Goal: Information Seeking & Learning: Learn about a topic

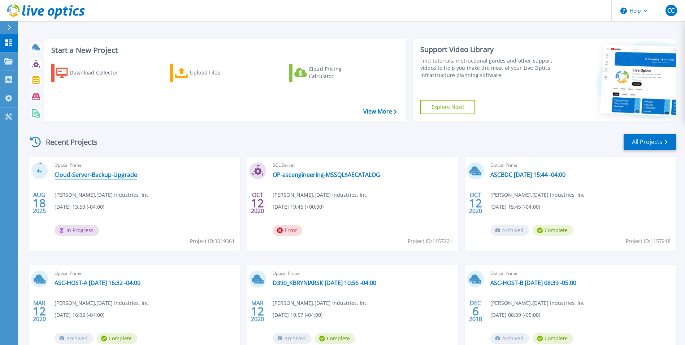
click at [95, 176] on link "Cloud-Server-Backup-Upgrade" at bounding box center [96, 174] width 83 height 7
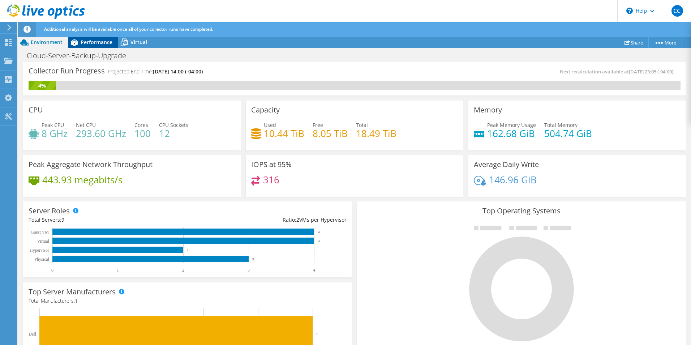
click at [94, 43] on span "Performance" at bounding box center [97, 42] width 32 height 7
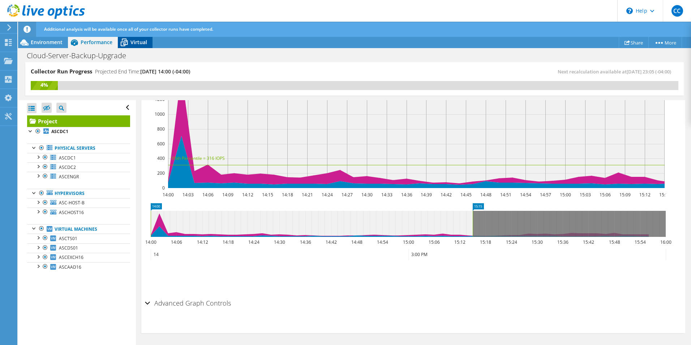
click at [138, 46] on div "Virtual" at bounding box center [135, 42] width 35 height 12
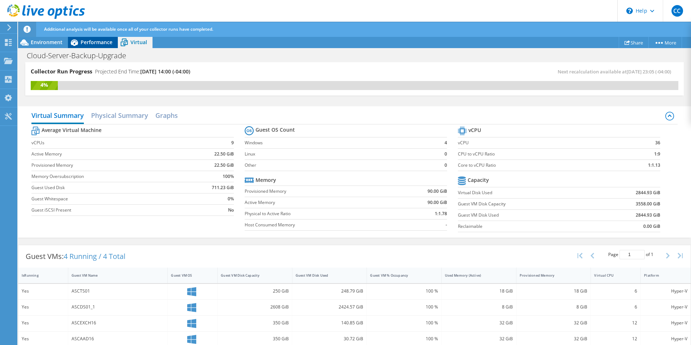
click at [92, 40] on span "Performance" at bounding box center [97, 42] width 32 height 7
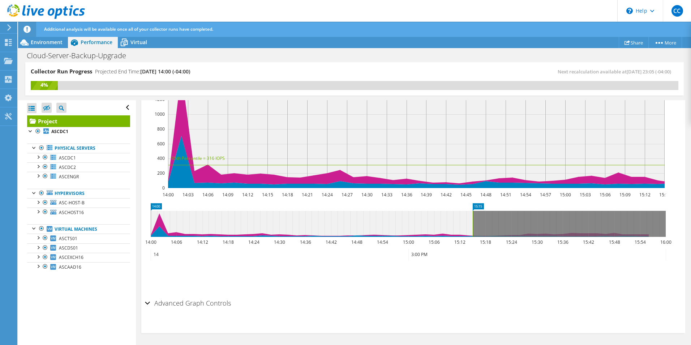
drag, startPoint x: 50, startPoint y: 38, endPoint x: 114, endPoint y: 49, distance: 64.7
click at [50, 38] on div "Environment" at bounding box center [43, 42] width 50 height 12
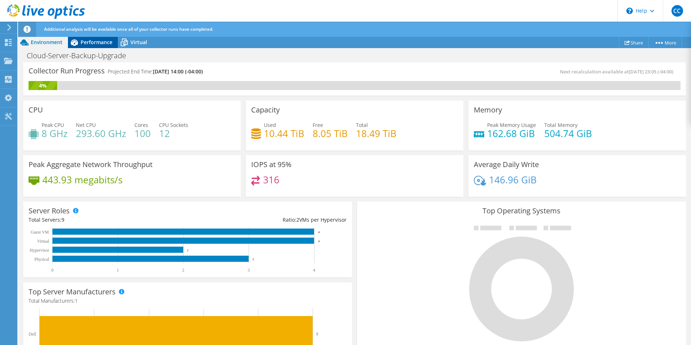
click at [78, 42] on icon at bounding box center [74, 42] width 13 height 13
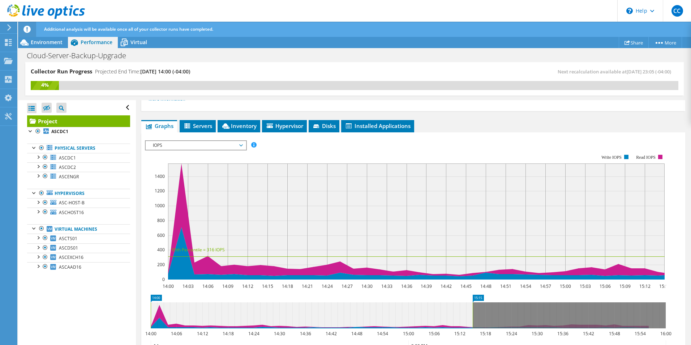
scroll to position [108, 0]
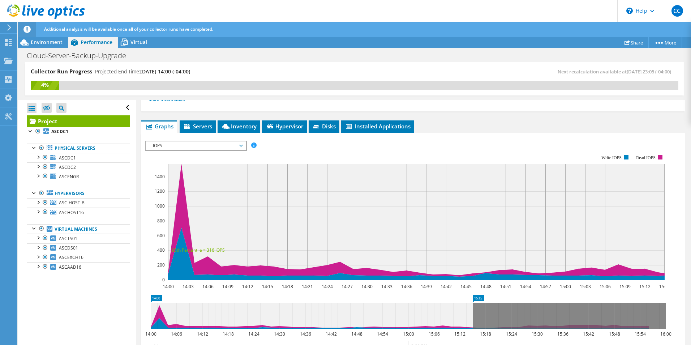
click at [193, 143] on span "IOPS" at bounding box center [195, 145] width 93 height 9
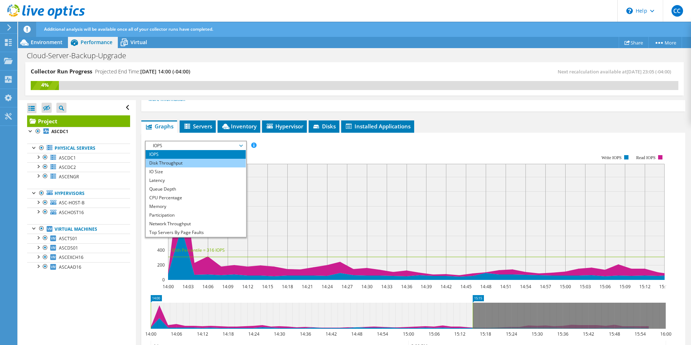
click at [193, 162] on li "Disk Throughput" at bounding box center [196, 163] width 100 height 9
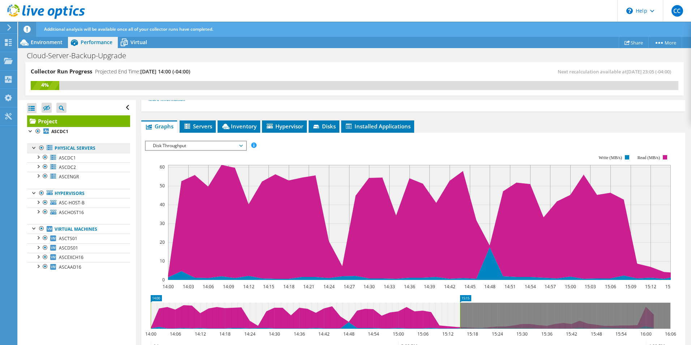
click at [60, 150] on link "Physical Servers" at bounding box center [78, 147] width 103 height 9
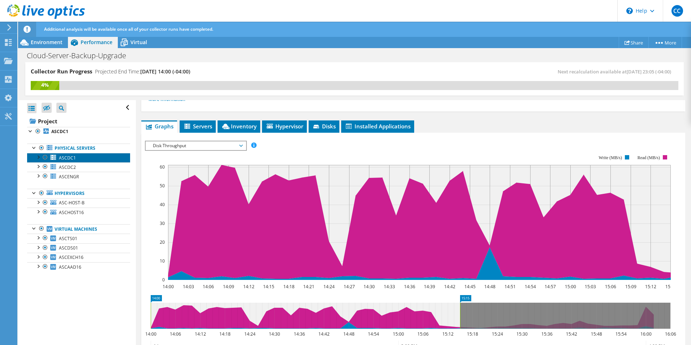
click at [62, 160] on span "ASCDC1" at bounding box center [67, 158] width 17 height 6
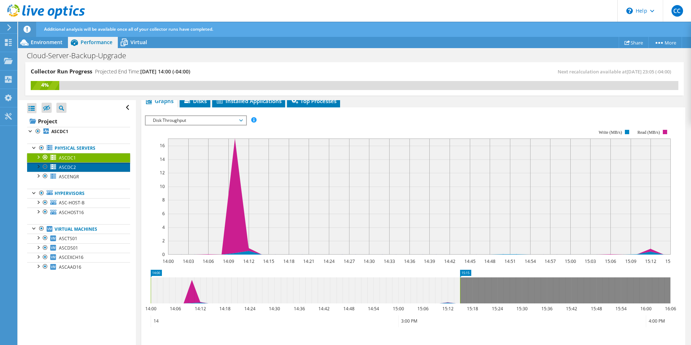
click at [64, 165] on span "ASCDC2" at bounding box center [67, 167] width 17 height 6
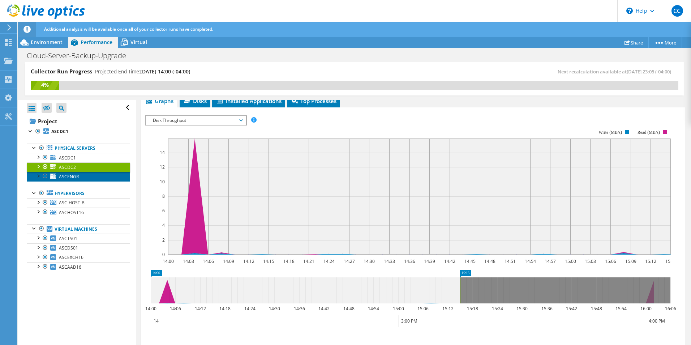
click at [68, 174] on span "ASCENGR" at bounding box center [69, 176] width 20 height 6
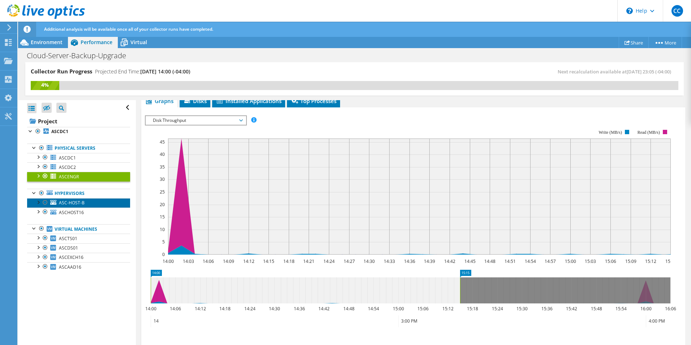
click at [84, 203] on link "ASC-HOST-B" at bounding box center [78, 202] width 103 height 9
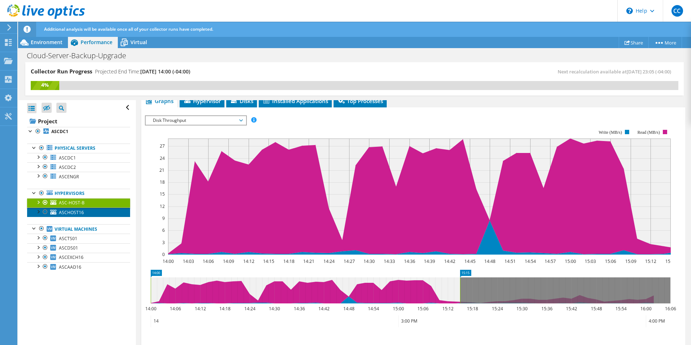
click at [84, 211] on link "ASCHOST16" at bounding box center [78, 211] width 103 height 9
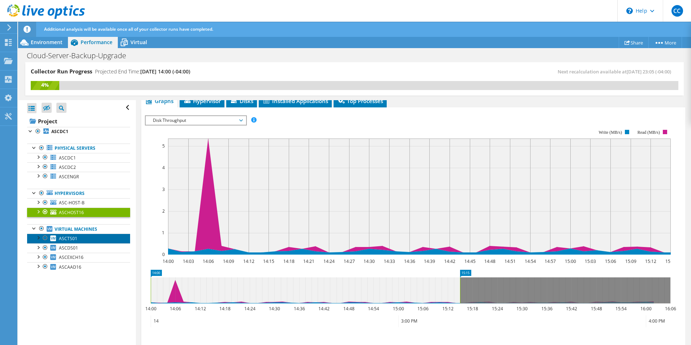
click at [79, 234] on link "ASCTS01" at bounding box center [78, 237] width 103 height 9
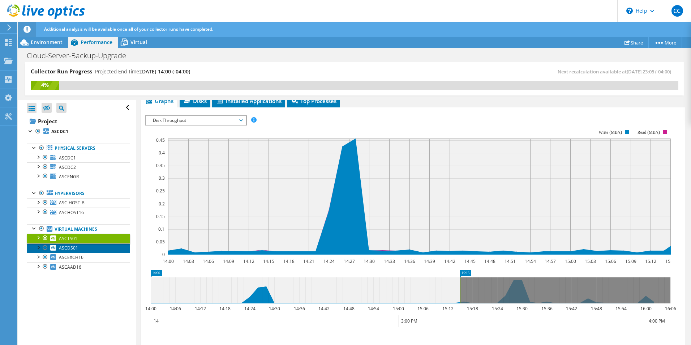
click at [78, 248] on link "ASCDS01" at bounding box center [78, 247] width 103 height 9
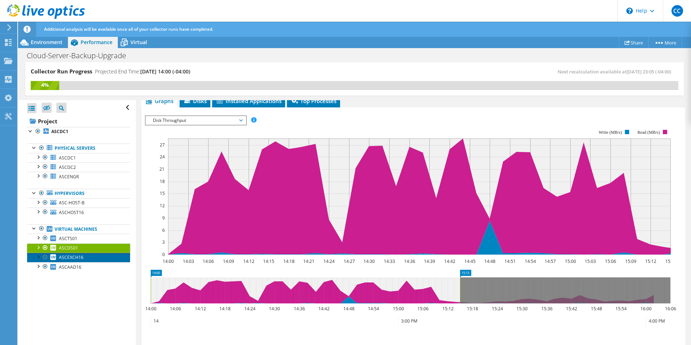
click at [79, 257] on span "ASCEXCH16" at bounding box center [71, 257] width 25 height 6
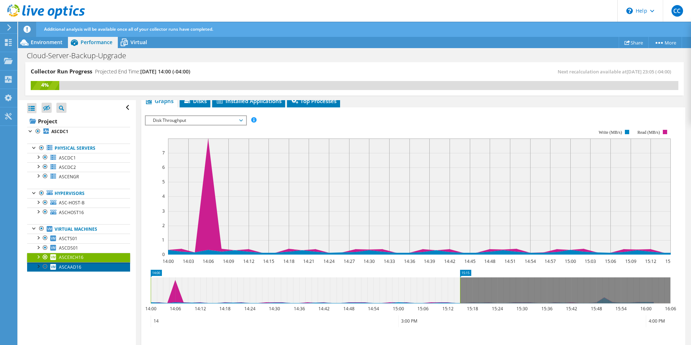
click at [79, 267] on span "ASCAAD16" at bounding box center [70, 267] width 22 height 6
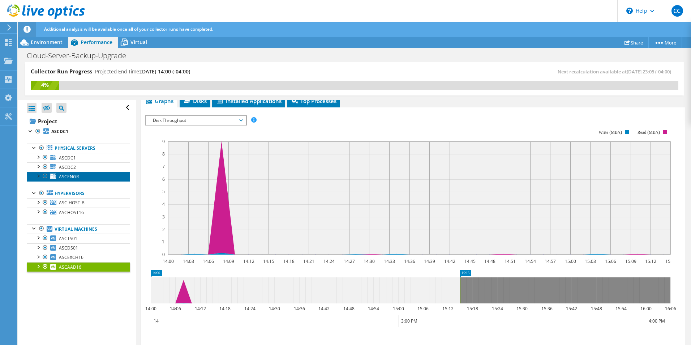
click at [74, 176] on span "ASCENGR" at bounding box center [69, 176] width 20 height 6
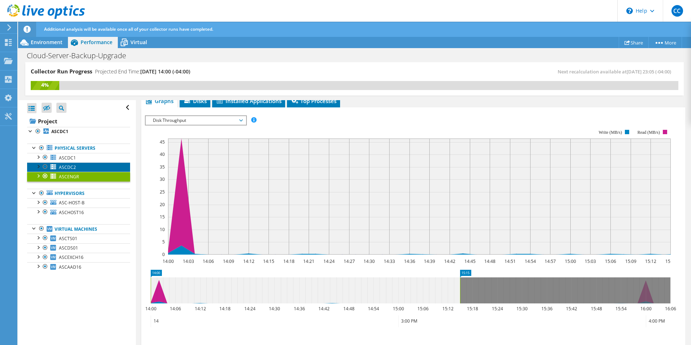
click at [80, 167] on link "ASCDC2" at bounding box center [78, 166] width 103 height 9
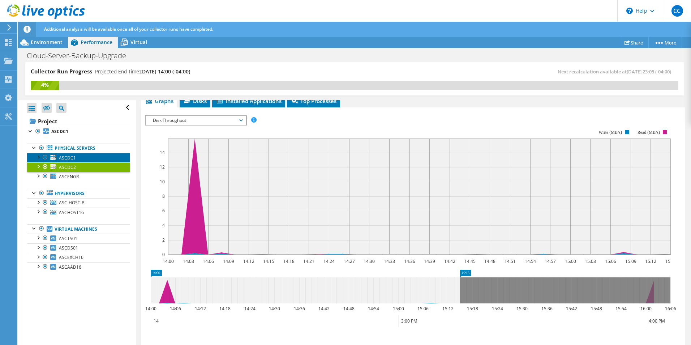
click at [80, 154] on link "ASCDC1" at bounding box center [78, 157] width 103 height 9
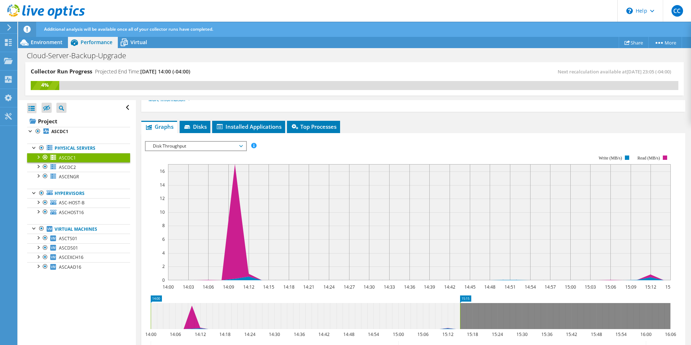
scroll to position [72, 0]
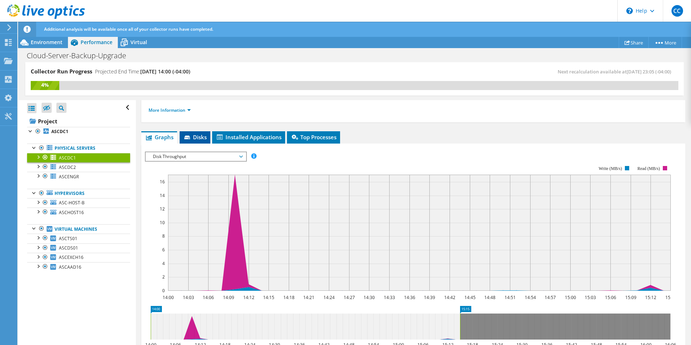
click at [198, 136] on span "Disks" at bounding box center [194, 136] width 23 height 7
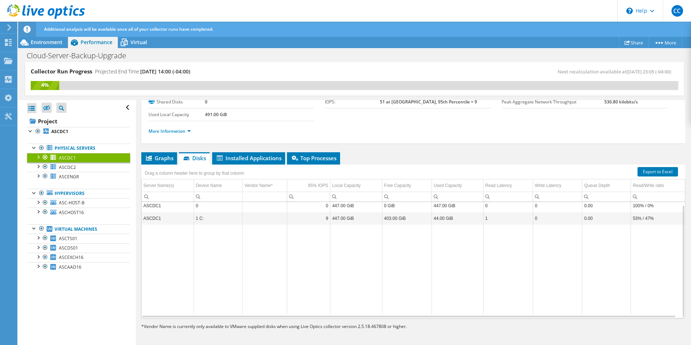
scroll to position [0, 0]
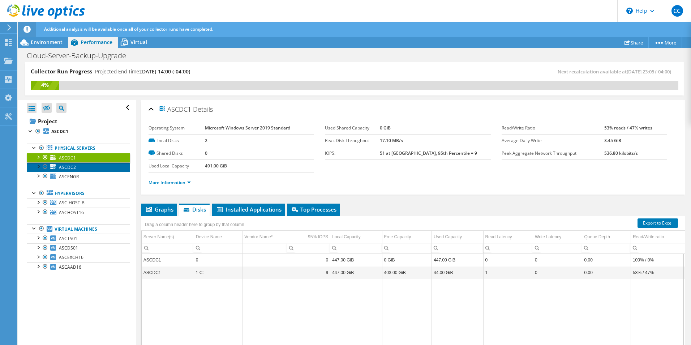
click at [71, 167] on span "ASCDC2" at bounding box center [67, 167] width 17 height 6
click at [76, 160] on link "ASCDC1" at bounding box center [78, 157] width 103 height 9
click at [76, 165] on link "ASCDC2" at bounding box center [78, 166] width 103 height 9
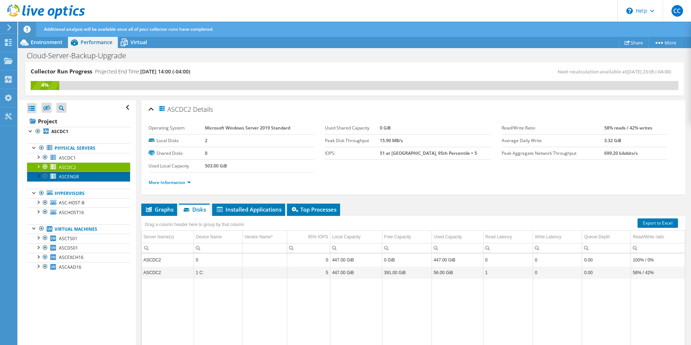
click at [78, 176] on link "ASCENGR" at bounding box center [78, 176] width 103 height 9
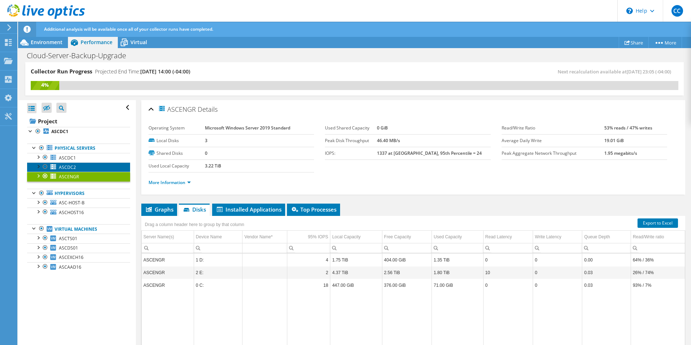
click at [86, 167] on link "ASCDC2" at bounding box center [78, 166] width 103 height 9
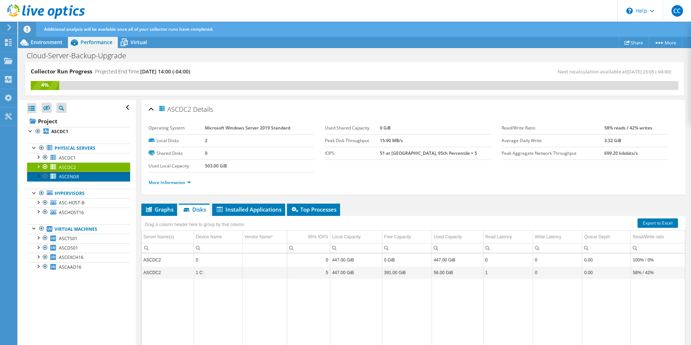
click at [84, 180] on link "ASCENGR" at bounding box center [78, 176] width 103 height 9
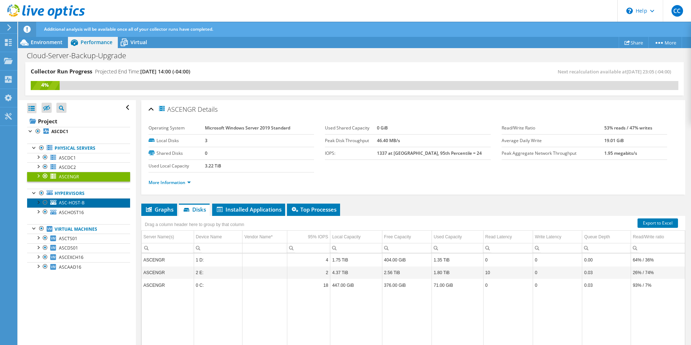
click at [83, 199] on span "ASC-HOST-B" at bounding box center [72, 202] width 26 height 6
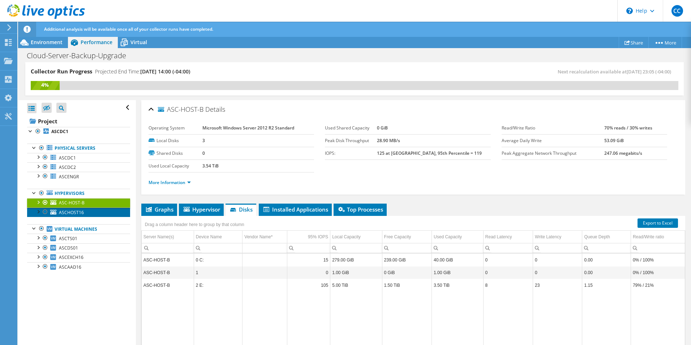
click at [81, 213] on span "ASCHOST16" at bounding box center [71, 212] width 25 height 6
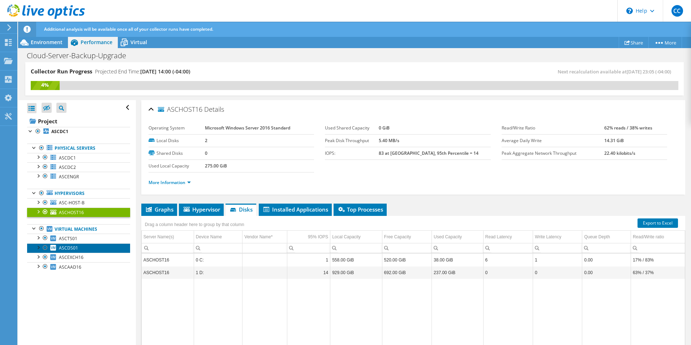
click at [77, 247] on span "ASCDS01" at bounding box center [68, 248] width 19 height 6
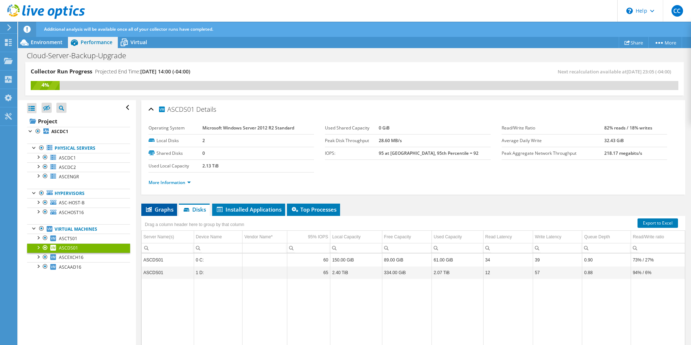
click at [158, 207] on span "Graphs" at bounding box center [159, 209] width 29 height 7
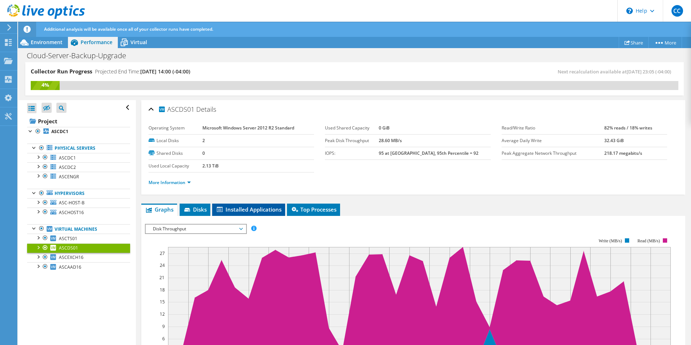
click at [248, 205] on li "Installed Applications" at bounding box center [248, 209] width 73 height 12
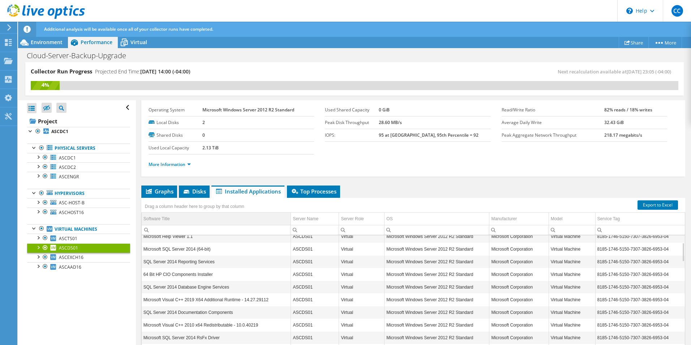
scroll to position [36, 0]
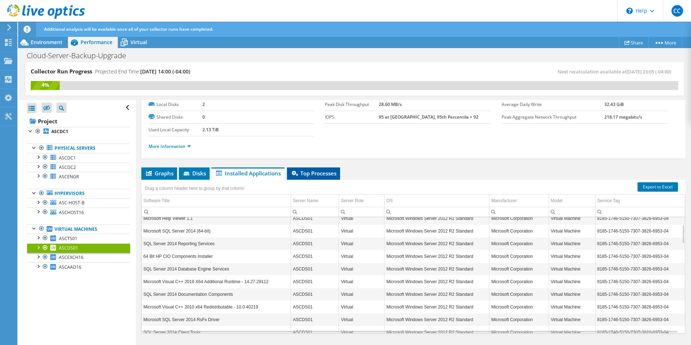
click at [328, 170] on span "Top Processes" at bounding box center [313, 172] width 46 height 7
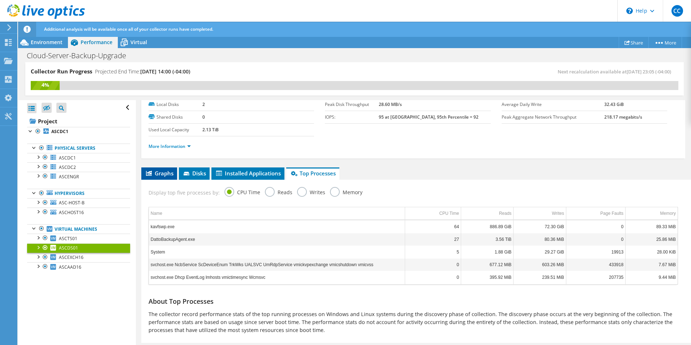
click at [163, 171] on span "Graphs" at bounding box center [159, 172] width 29 height 7
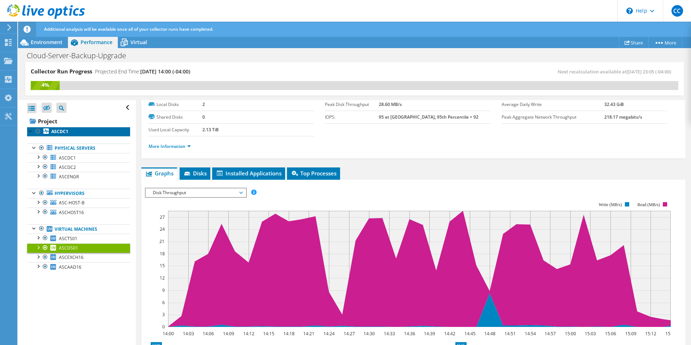
click at [68, 129] on link "ASCDC1" at bounding box center [78, 131] width 103 height 9
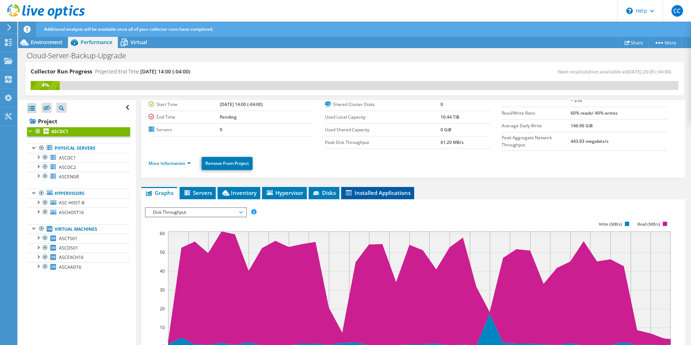
click at [392, 190] on span "Installed Applications" at bounding box center [378, 192] width 66 height 7
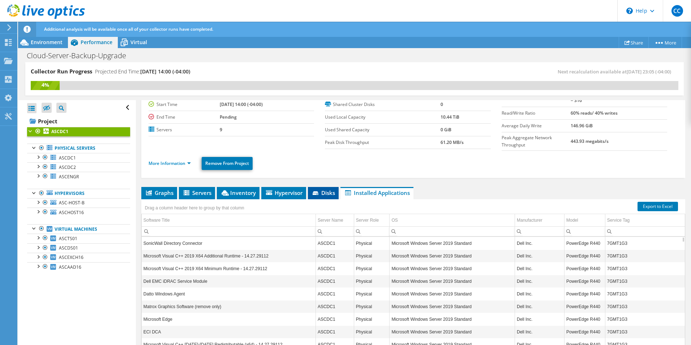
click at [323, 191] on span "Disks" at bounding box center [322, 192] width 23 height 7
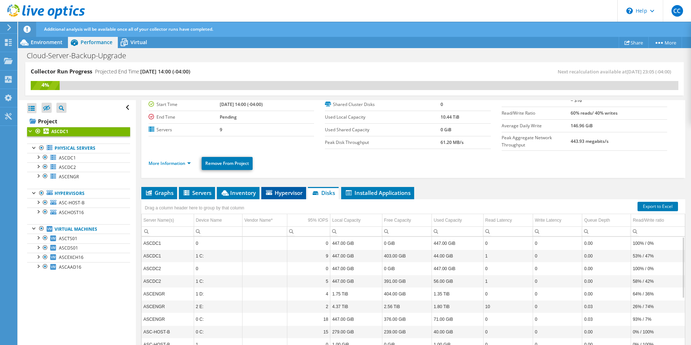
click at [285, 189] on span "Hypervisor" at bounding box center [284, 192] width 38 height 7
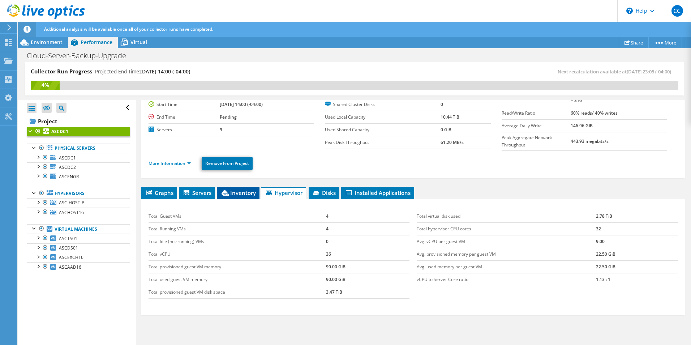
drag, startPoint x: 238, startPoint y: 194, endPoint x: 230, endPoint y: 193, distance: 7.6
click at [237, 194] on span "Inventory" at bounding box center [237, 192] width 35 height 7
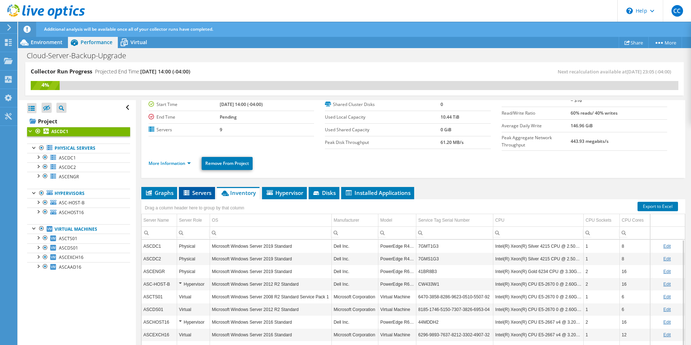
click at [189, 190] on icon at bounding box center [187, 193] width 7 height 6
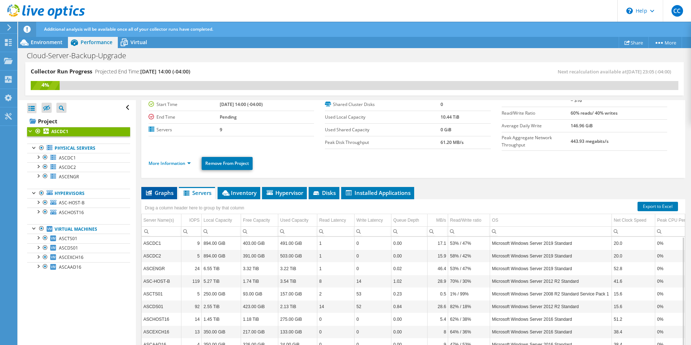
click at [166, 187] on li "Graphs" at bounding box center [159, 193] width 36 height 12
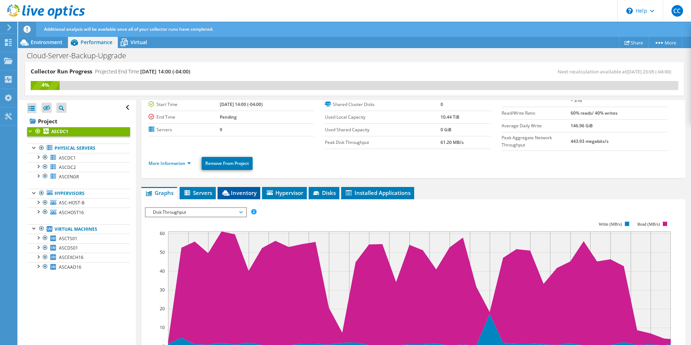
click at [240, 192] on span "Inventory" at bounding box center [238, 192] width 35 height 7
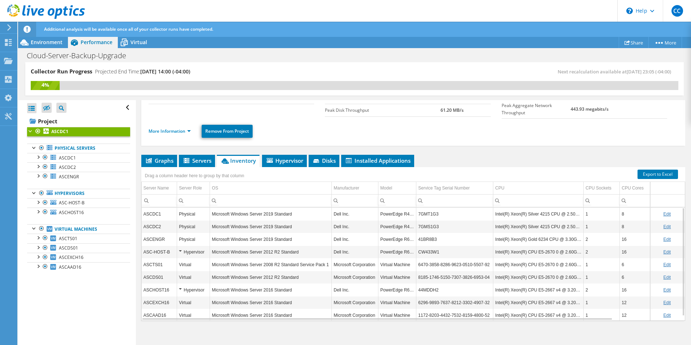
scroll to position [69, 0]
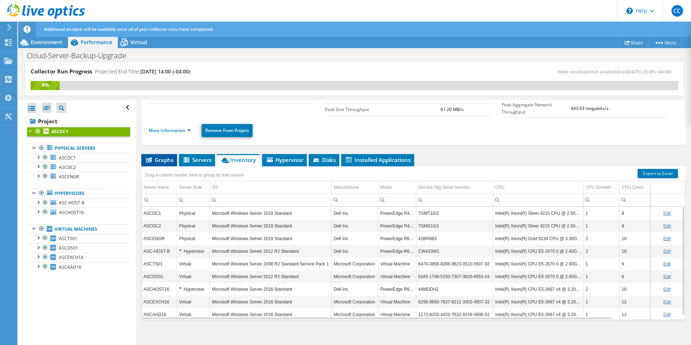
click at [162, 158] on span "Graphs" at bounding box center [159, 159] width 29 height 7
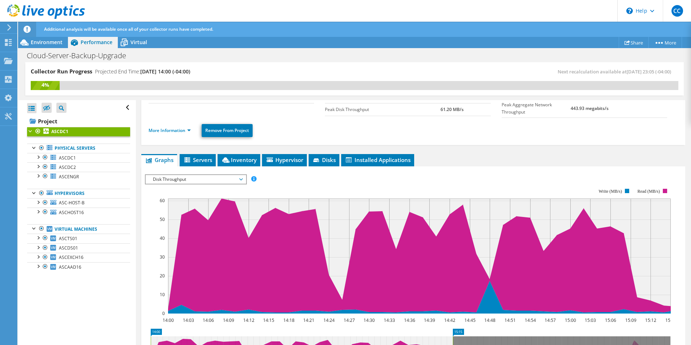
scroll to position [0, 0]
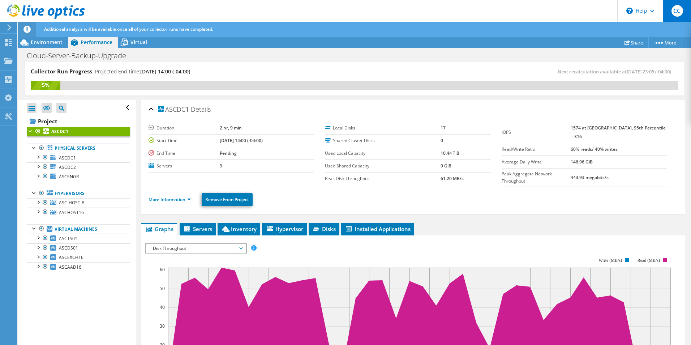
click at [678, 10] on span "CC" at bounding box center [677, 11] width 12 height 12
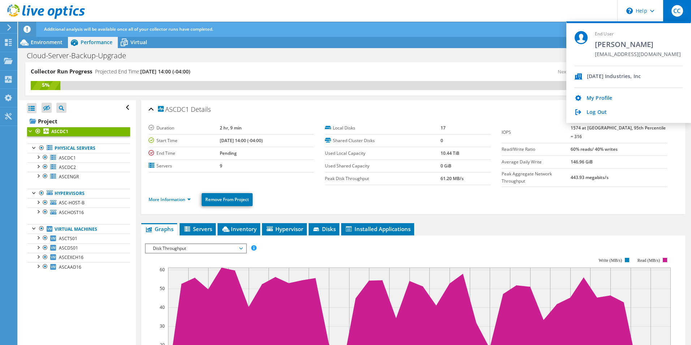
click at [584, 109] on div "My Profile Log Out" at bounding box center [628, 102] width 108 height 28
click at [590, 114] on link "Log Out" at bounding box center [596, 112] width 20 height 7
